Goal: Task Accomplishment & Management: Manage account settings

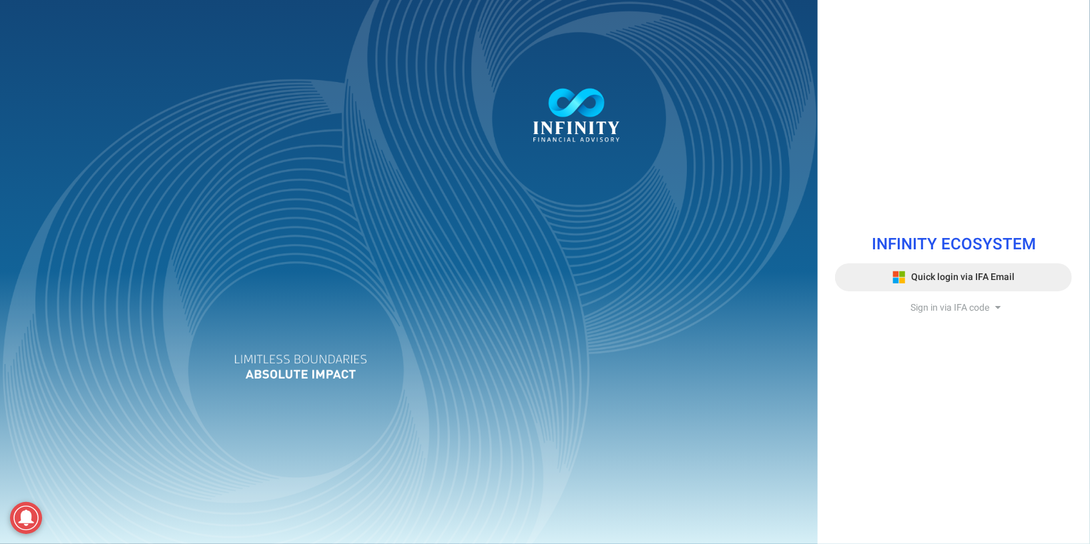
click at [963, 274] on span "Quick login via IFA Email" at bounding box center [962, 277] width 103 height 14
click at [999, 276] on span "Quick login via IFA Email" at bounding box center [962, 277] width 103 height 14
click at [894, 274] on icon at bounding box center [898, 277] width 13 height 13
